Goal: Complete application form: Complete application form

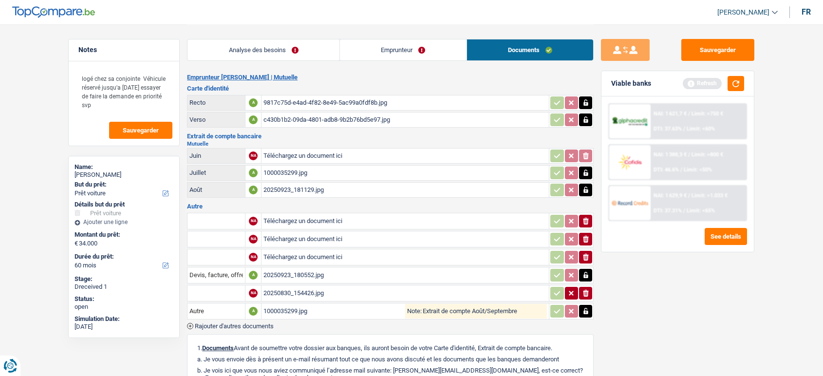
select select "car"
select select "60"
click at [401, 169] on div "1000035299.jpg" at bounding box center [404, 173] width 283 height 15
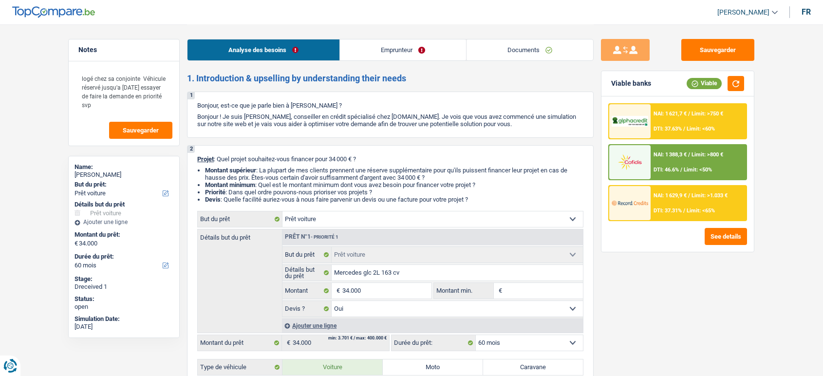
select select "car"
select select "60"
select select "car"
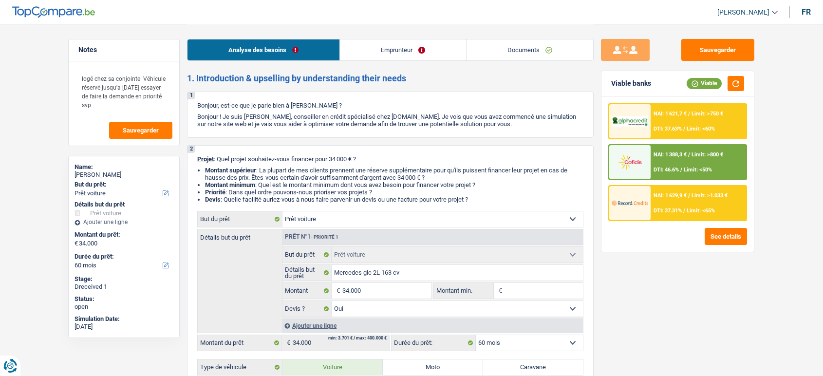
select select "yes"
select select "60"
select select "mutuality"
select select "mutualityIndemnity"
select select "liveWithParents"
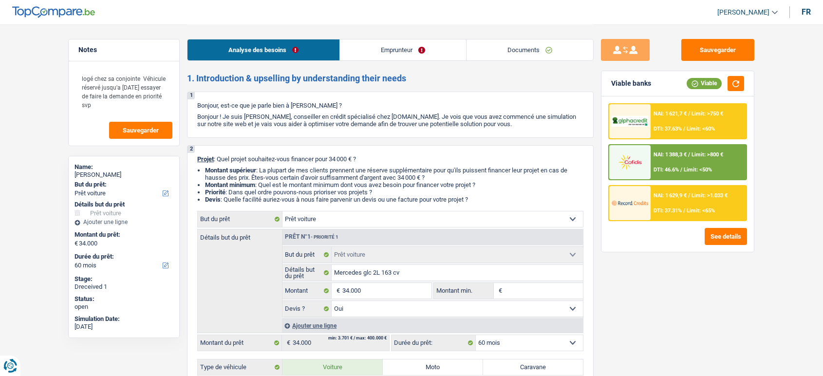
select select "personalLoan"
select select "familyEvent"
select select "48"
select select "cardOrCredit"
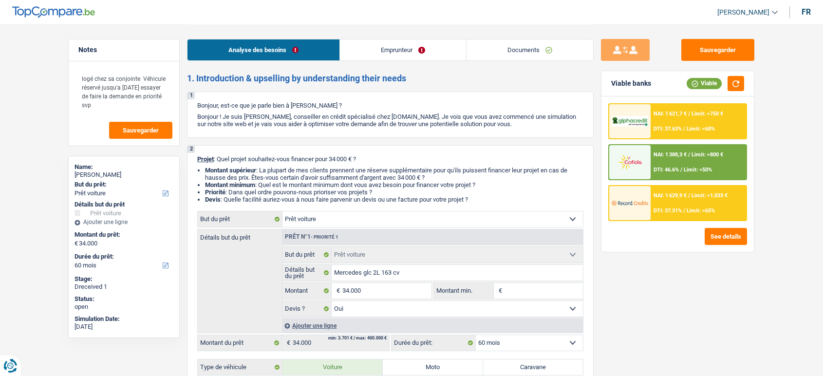
select select "car"
select select "yes"
select select "60"
drag, startPoint x: 0, startPoint y: 0, endPoint x: 522, endPoint y: 46, distance: 524.2
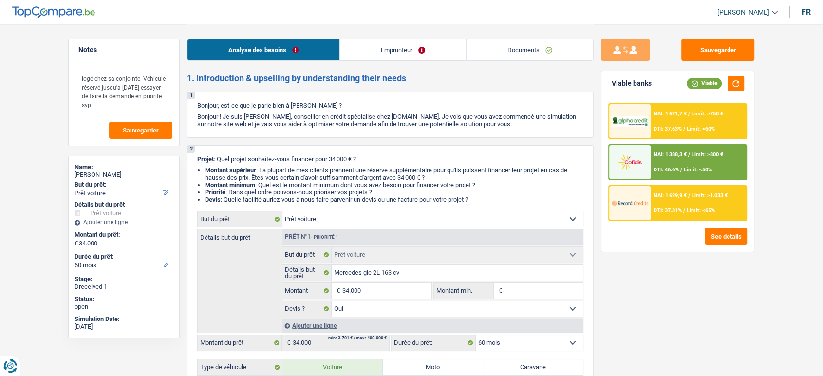
click at [522, 46] on link "Documents" at bounding box center [530, 49] width 127 height 21
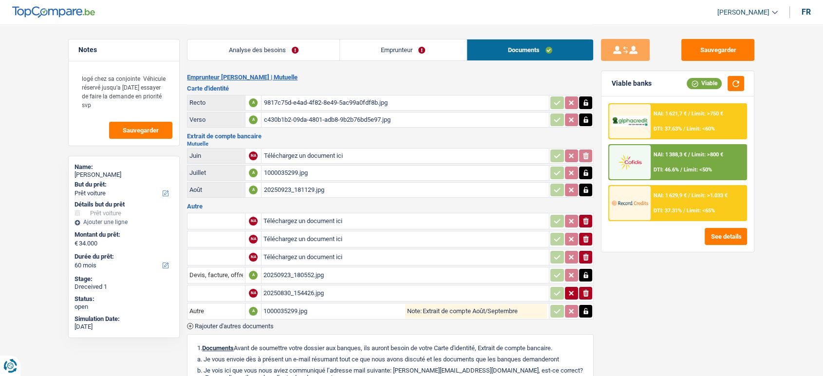
click at [301, 192] on div "20250923_181129.jpg" at bounding box center [404, 190] width 283 height 15
click at [328, 166] on div "1000035299.jpg" at bounding box center [404, 173] width 283 height 15
click at [308, 276] on div "20250923_180552.jpg" at bounding box center [404, 275] width 283 height 15
click at [279, 307] on div "1000035299.jpg" at bounding box center [334, 311] width 142 height 15
click at [282, 286] on div "20250830_154426.jpg" at bounding box center [404, 293] width 283 height 15
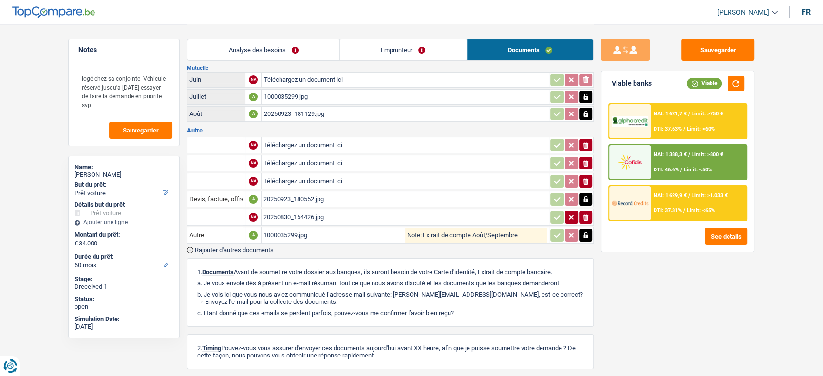
scroll to position [77, 0]
